Goal: Task Accomplishment & Management: Manage account settings

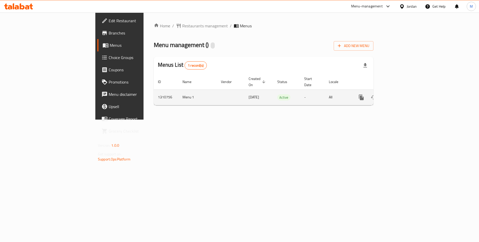
click at [401, 94] on icon "enhanced table" at bounding box center [398, 97] width 6 height 6
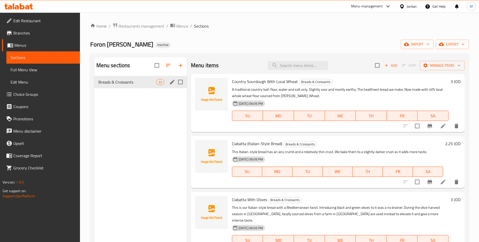
click at [180, 85] on input "Menu sections" at bounding box center [180, 82] width 11 height 11
checkbox input "true"
click at [155, 66] on icon "button" at bounding box center [156, 65] width 6 height 6
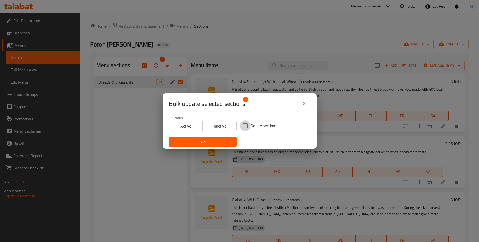
click at [247, 126] on input "Delete sections" at bounding box center [245, 126] width 11 height 11
checkbox input "true"
click at [215, 142] on span "Save" at bounding box center [202, 142] width 59 height 6
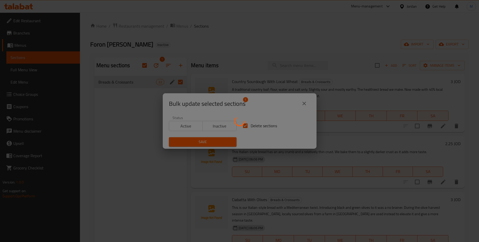
checkbox input "false"
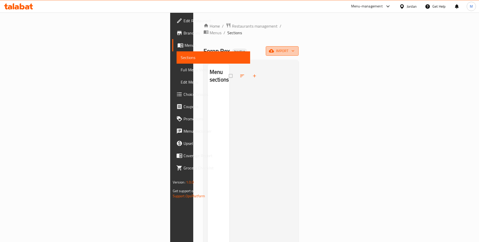
click at [294, 48] on span "import" at bounding box center [282, 51] width 25 height 6
click at [419, 68] on div at bounding box center [412, 68] width 14 height 6
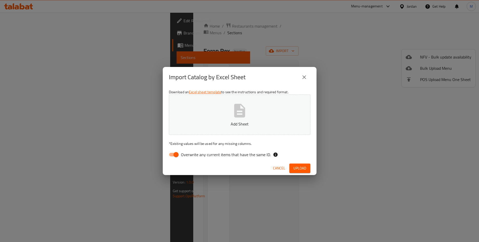
click at [195, 155] on span "Overwrite any current items that have the same ID." at bounding box center [226, 155] width 90 height 6
click at [191, 155] on input "Overwrite any current items that have the same ID." at bounding box center [175, 155] width 29 height 10
checkbox input "false"
click at [229, 124] on p "Add Sheet" at bounding box center [239, 124] width 125 height 6
click at [297, 169] on span "Upload" at bounding box center [299, 168] width 13 height 6
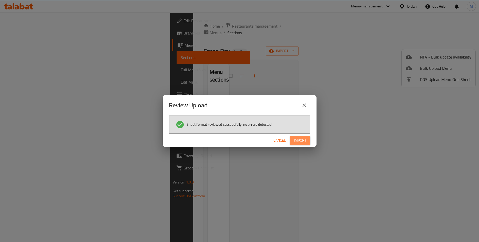
click at [293, 144] on button "Import" at bounding box center [300, 140] width 20 height 9
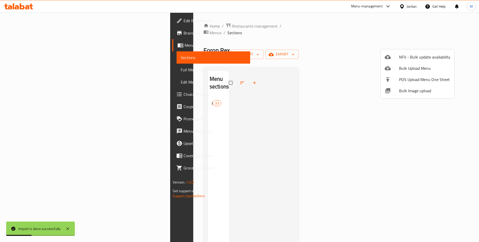
click at [335, 141] on div at bounding box center [239, 121] width 479 height 242
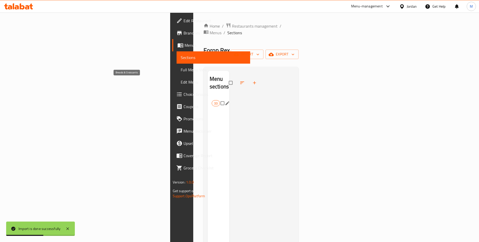
click at [212, 100] on span "Breads & Croissants" at bounding box center [212, 103] width 0 height 6
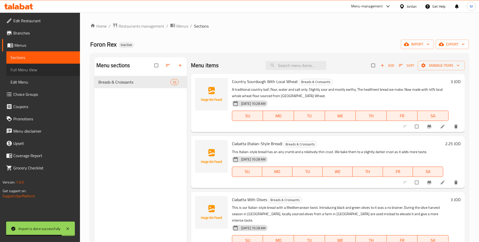
click at [20, 72] on span "Full Menu View" at bounding box center [42, 70] width 65 height 6
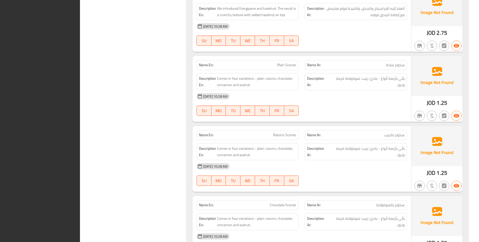
scroll to position [2383, 0]
